Goal: Task Accomplishment & Management: Use online tool/utility

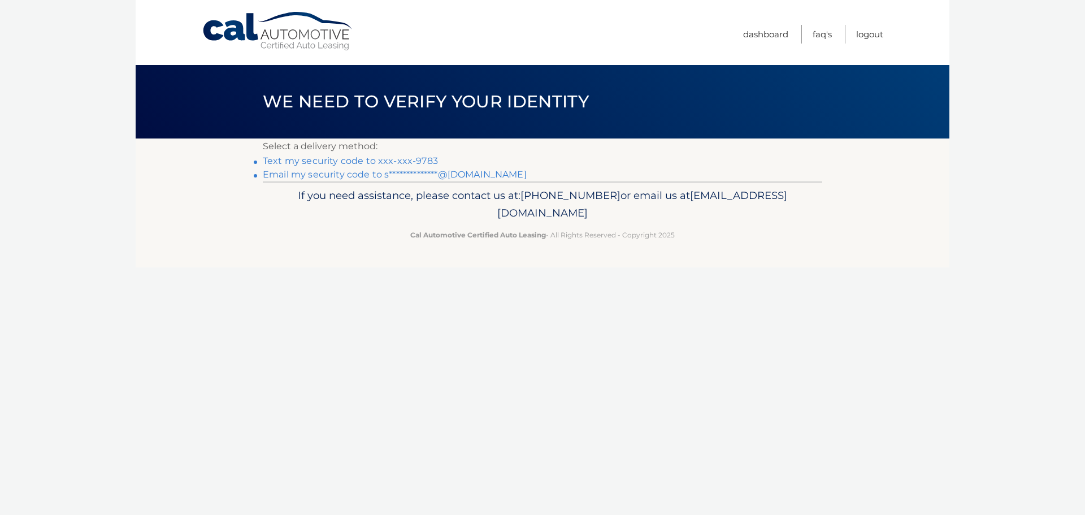
click at [338, 162] on link "Text my security code to xxx-xxx-9783" at bounding box center [350, 160] width 175 height 11
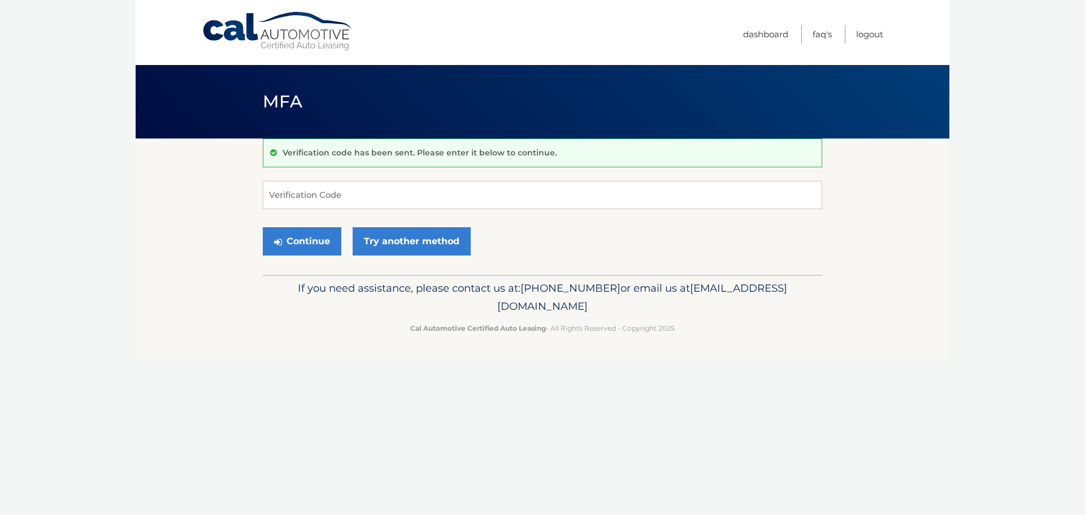
click at [313, 194] on input "Verification Code" at bounding box center [542, 195] width 559 height 28
type input "773868"
click at [302, 235] on button "Continue" at bounding box center [302, 241] width 79 height 28
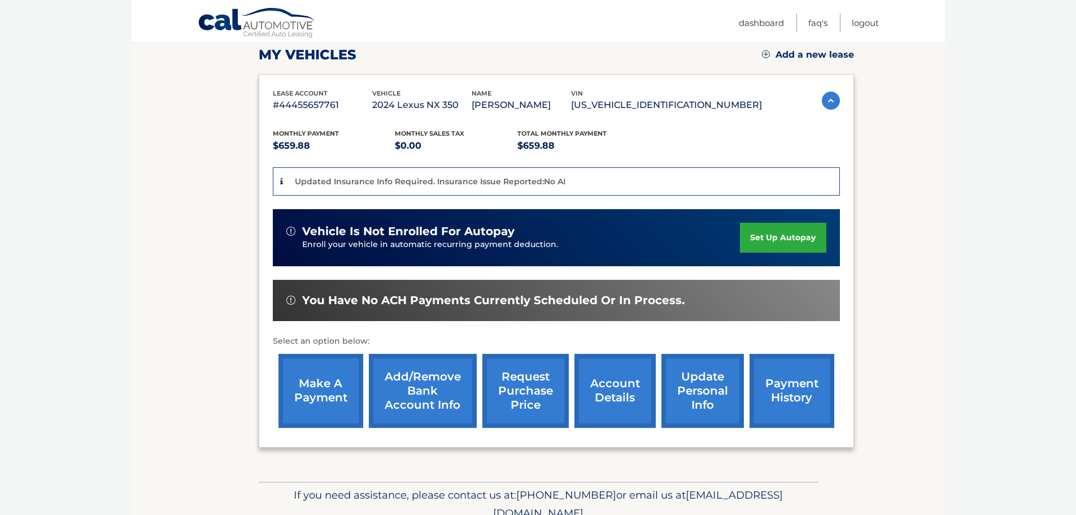
scroll to position [170, 0]
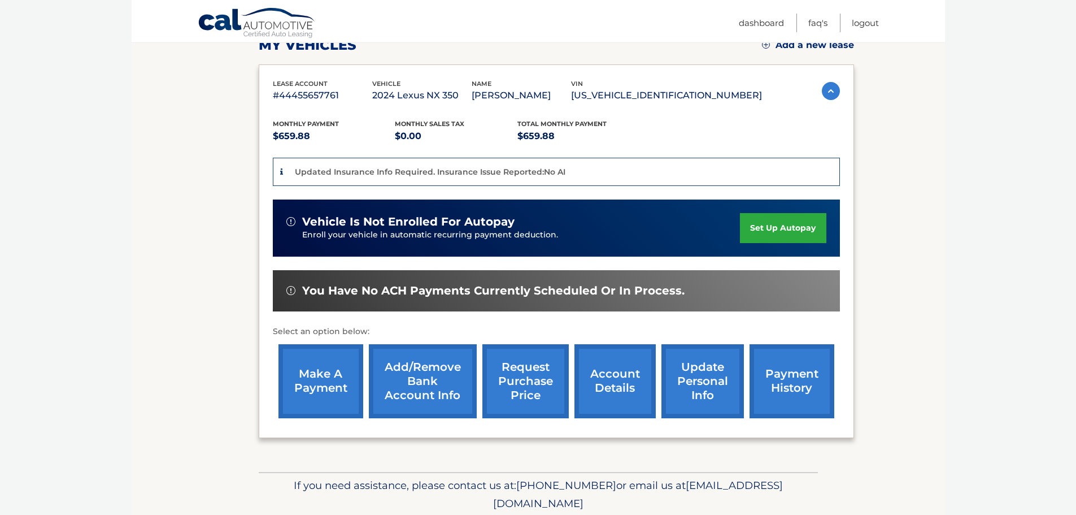
click at [302, 382] on link "make a payment" at bounding box center [321, 381] width 85 height 74
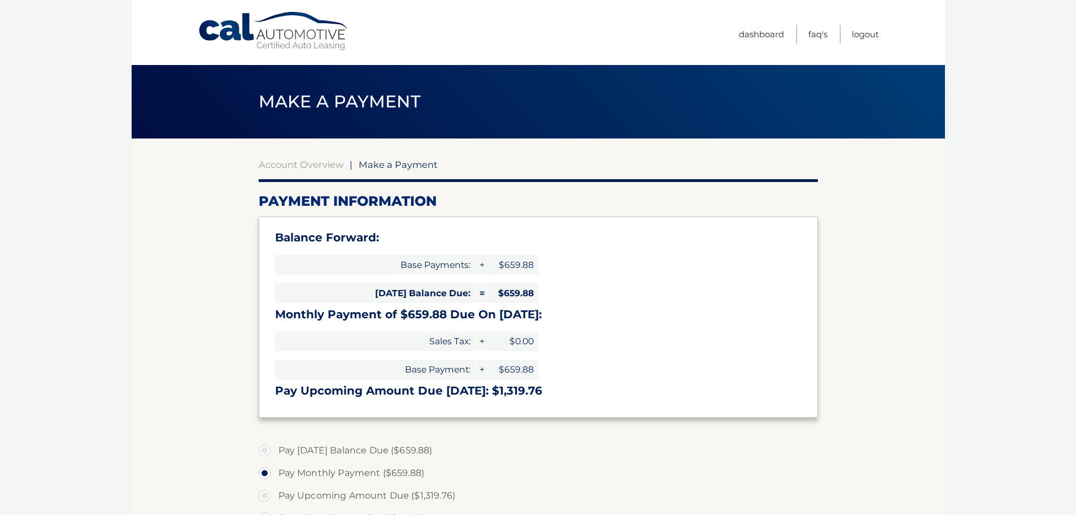
select select "ZGQ4ZjRjODYtZmYyNy00YTY1LTgxMDMtNDVkNzAwZWI3N2I3"
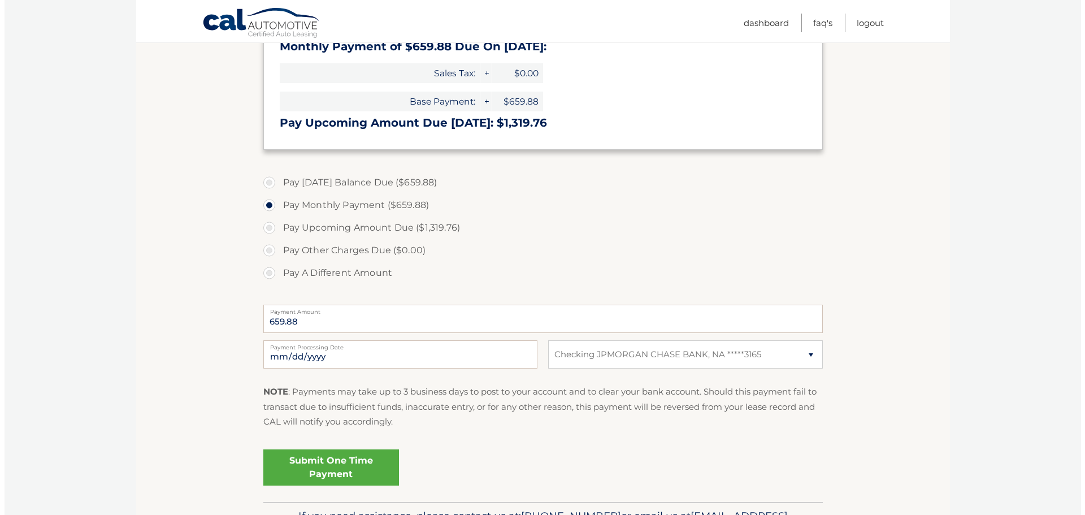
scroll to position [283, 0]
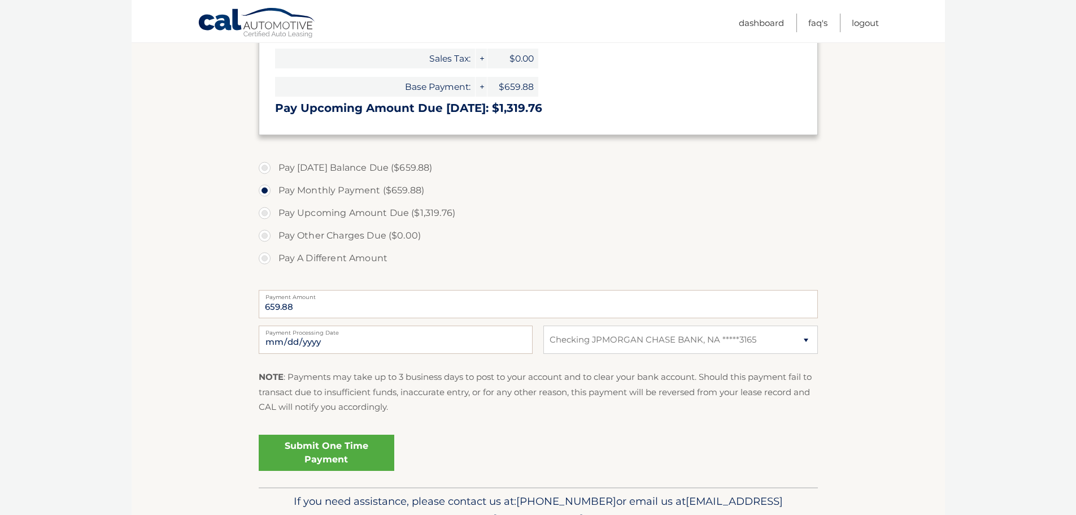
click at [331, 450] on link "Submit One Time Payment" at bounding box center [327, 453] width 136 height 36
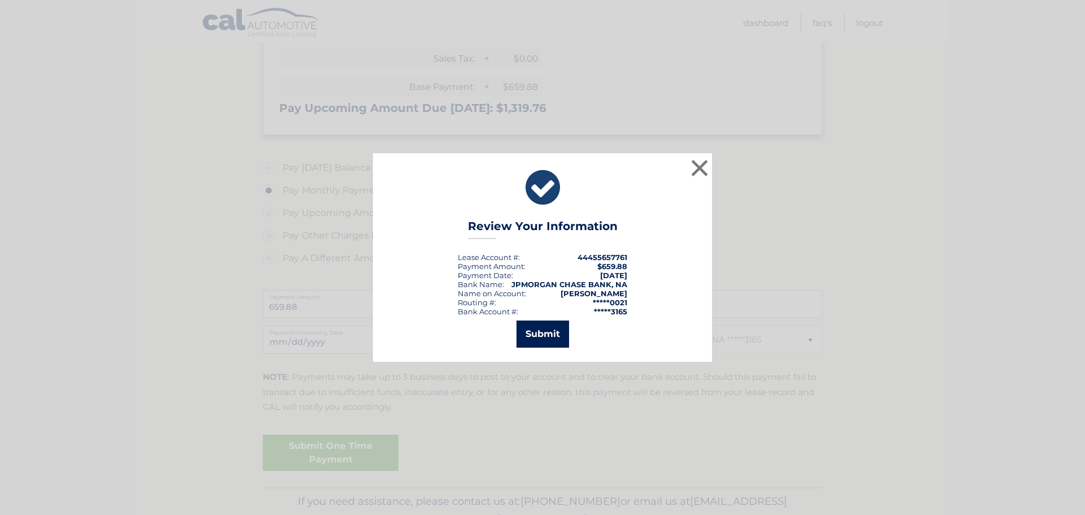
click at [529, 332] on button "Submit" at bounding box center [542, 333] width 53 height 27
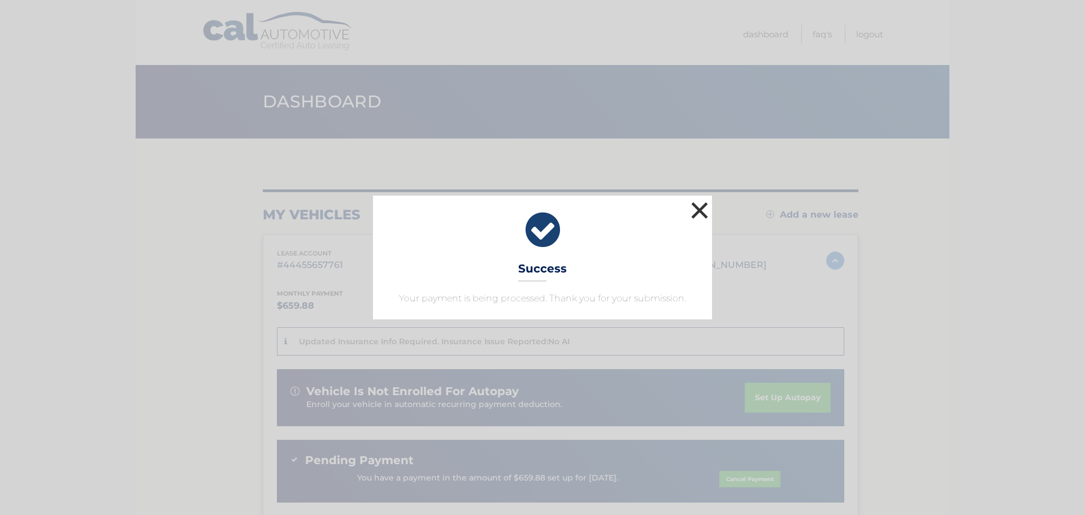
click at [699, 208] on button "×" at bounding box center [699, 210] width 23 height 23
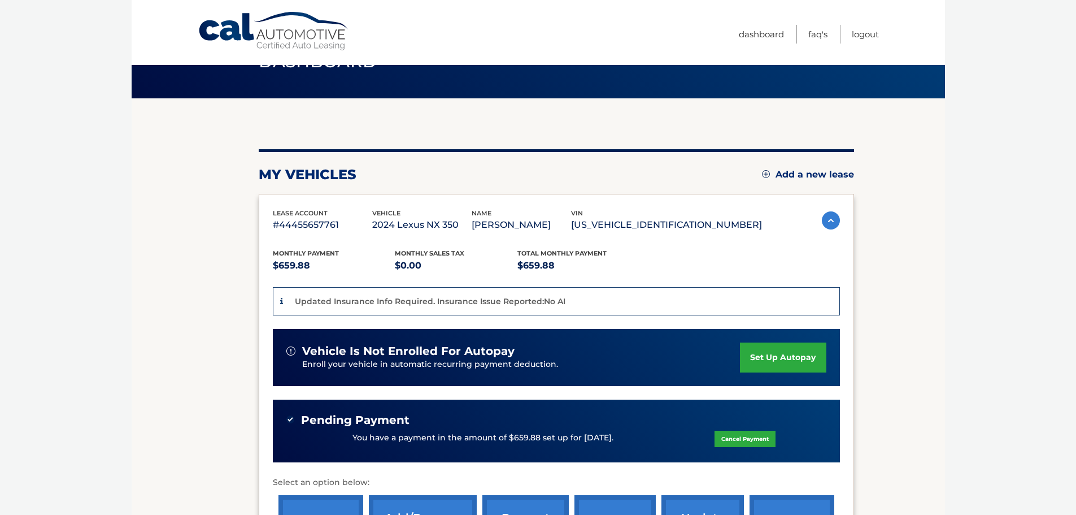
scroll to position [170, 0]
